Goal: Task Accomplishment & Management: Manage account settings

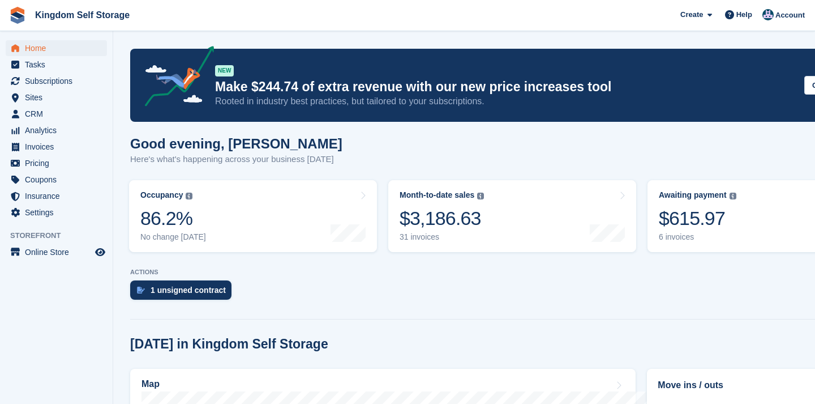
click at [40, 51] on span "Home" at bounding box center [59, 48] width 68 height 16
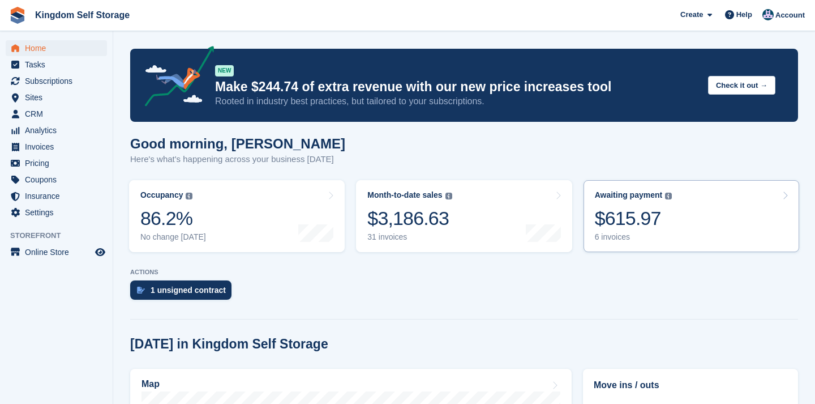
click at [657, 228] on div "$615.97" at bounding box center [634, 218] width 78 height 23
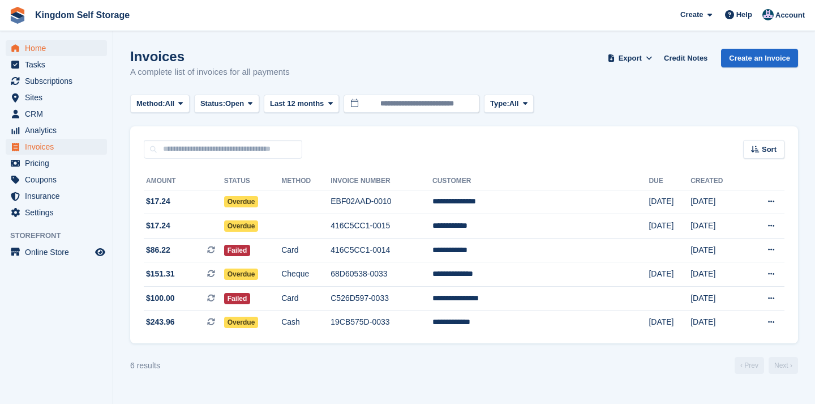
click at [36, 46] on span "Home" at bounding box center [59, 48] width 68 height 16
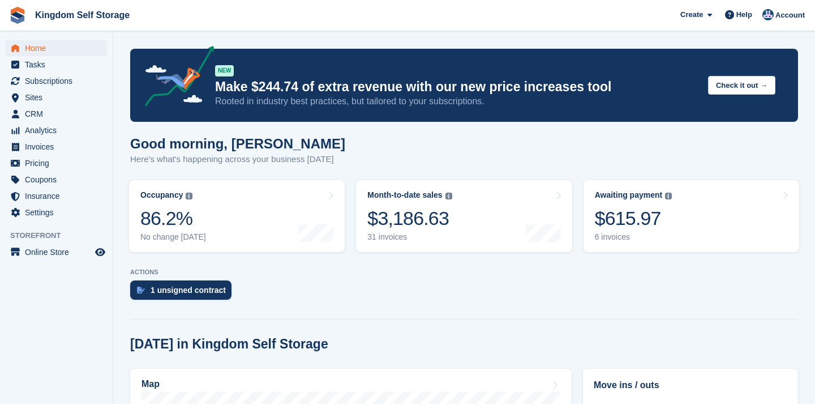
click at [703, 176] on turbo-frame "Awaiting payment The total outstanding balance on all open invoices. $615.97 6 …" at bounding box center [691, 215] width 227 height 83
click at [694, 218] on link "Awaiting payment The total outstanding balance on all open invoices. $615.97 6 …" at bounding box center [692, 216] width 216 height 72
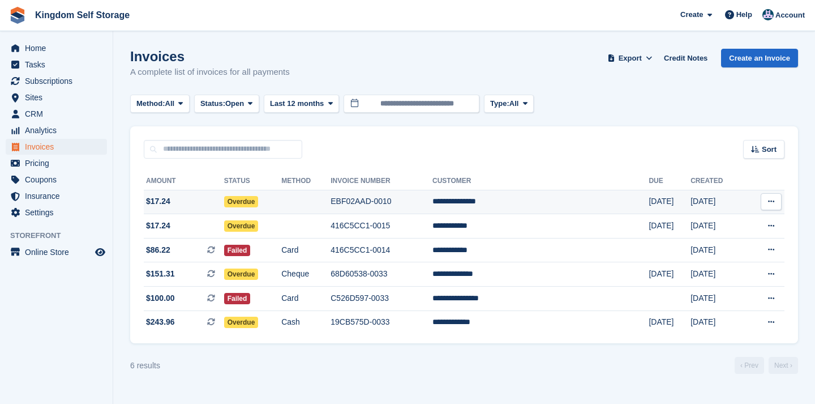
click at [282, 204] on td "Overdue" at bounding box center [253, 202] width 58 height 24
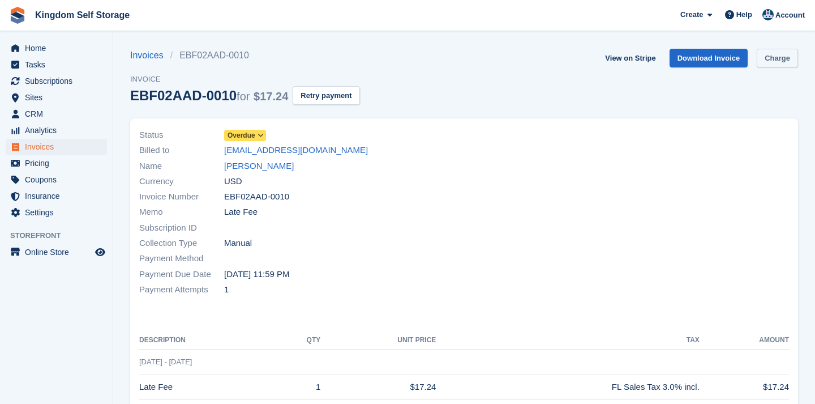
click at [778, 59] on link "Charge" at bounding box center [777, 58] width 41 height 19
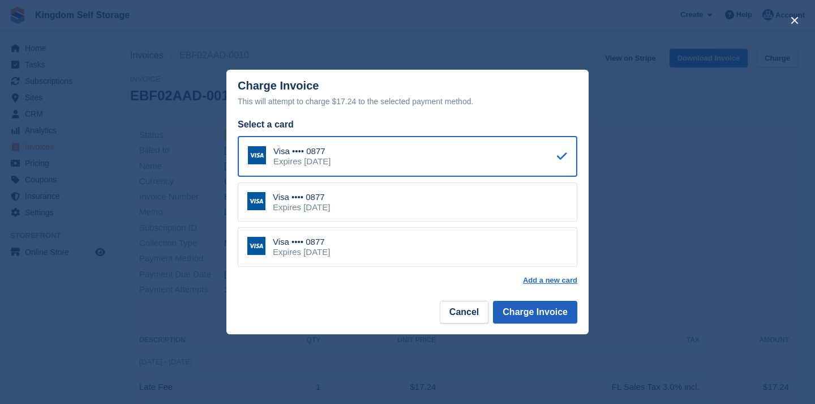
click at [532, 311] on button "Charge Invoice" at bounding box center [535, 312] width 84 height 23
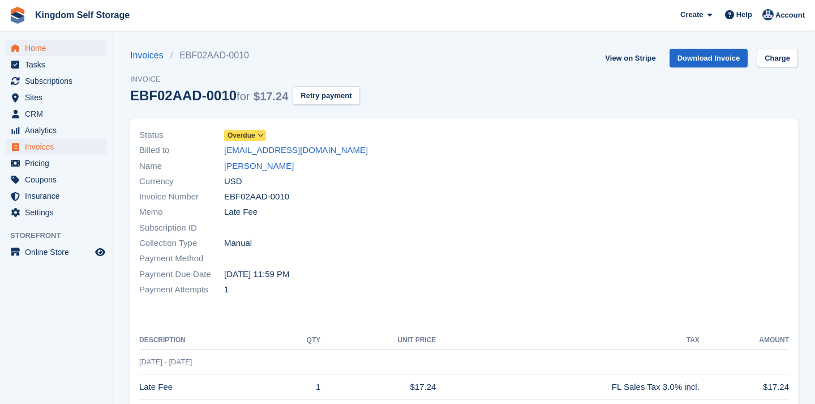
click at [38, 48] on span "Home" at bounding box center [59, 48] width 68 height 16
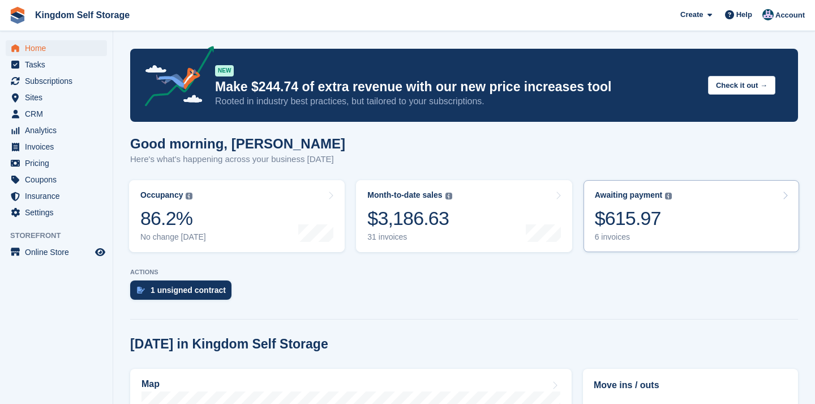
click at [635, 226] on div "$615.97" at bounding box center [634, 218] width 78 height 23
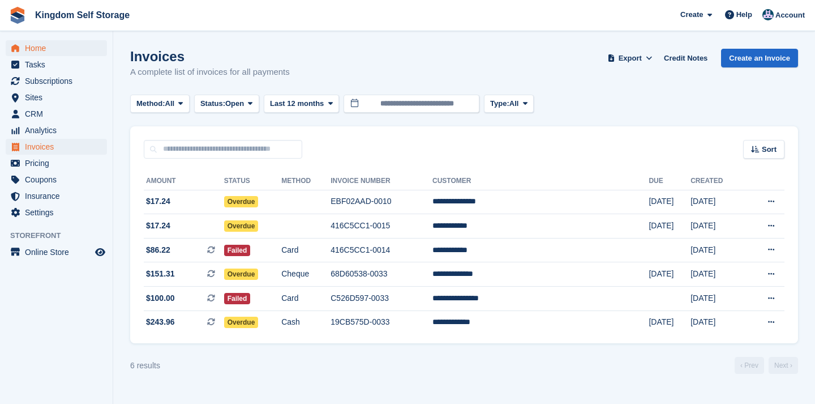
click at [41, 48] on span "Home" at bounding box center [59, 48] width 68 height 16
